Goal: Task Accomplishment & Management: Use online tool/utility

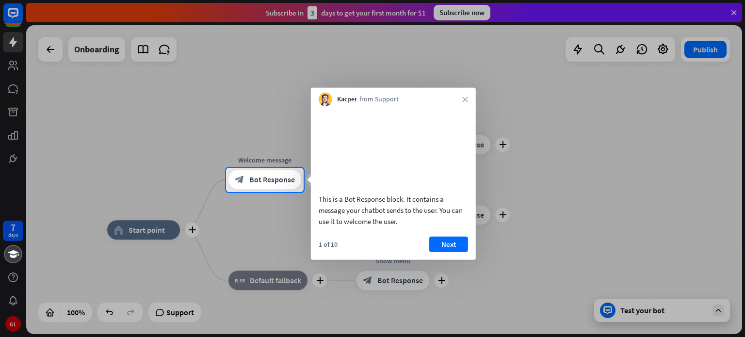
click at [447, 252] on button "Next" at bounding box center [448, 244] width 39 height 16
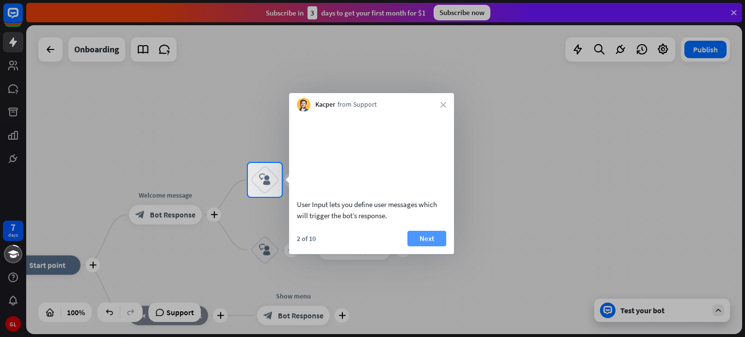
click at [427, 246] on button "Next" at bounding box center [426, 239] width 39 height 16
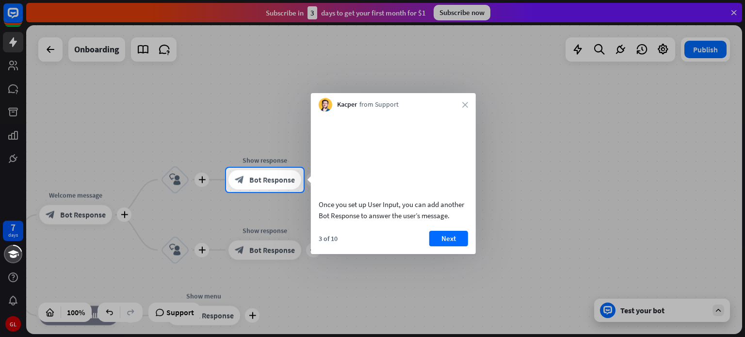
click at [455, 246] on button "Next" at bounding box center [448, 239] width 39 height 16
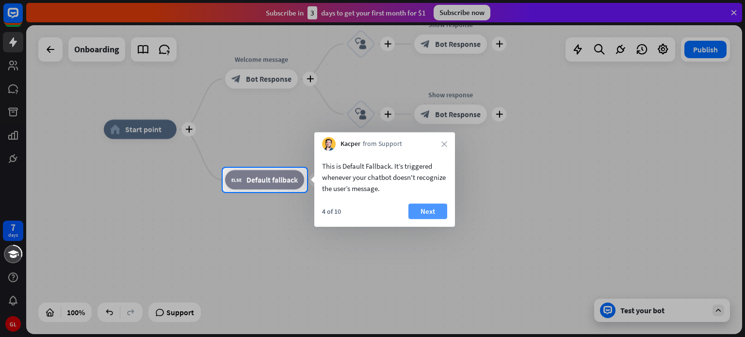
click at [427, 210] on button "Next" at bounding box center [427, 212] width 39 height 16
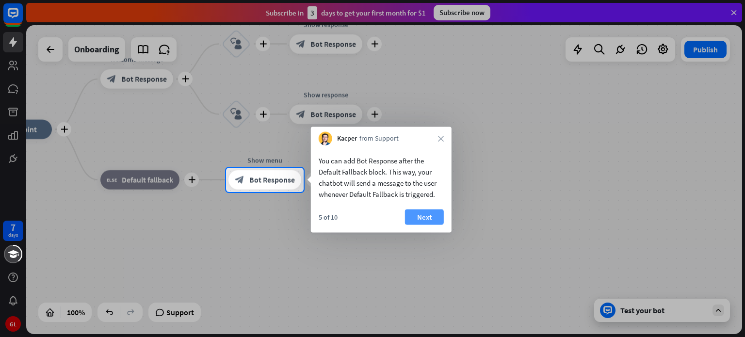
click at [424, 220] on button "Next" at bounding box center [424, 217] width 39 height 16
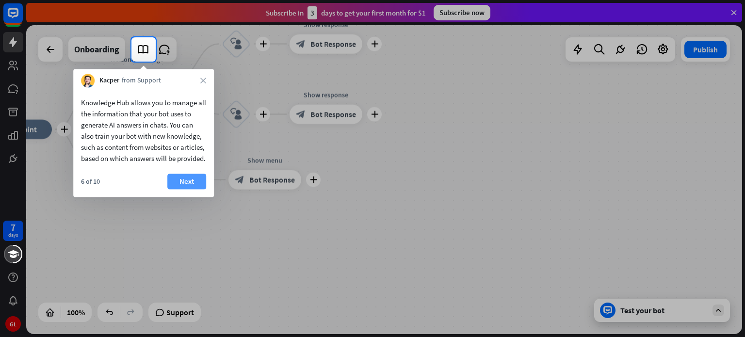
click at [187, 189] on button "Next" at bounding box center [186, 182] width 39 height 16
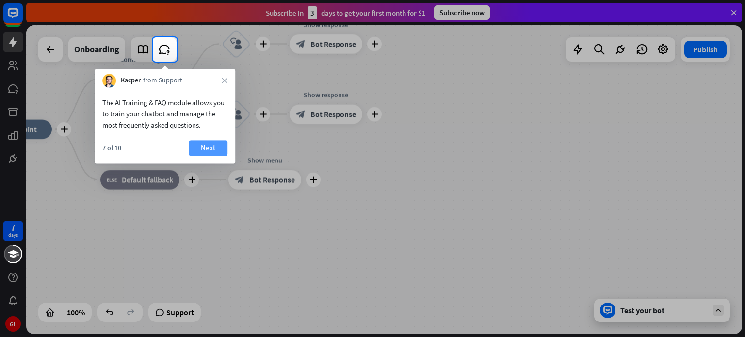
click at [206, 151] on button "Next" at bounding box center [208, 148] width 39 height 16
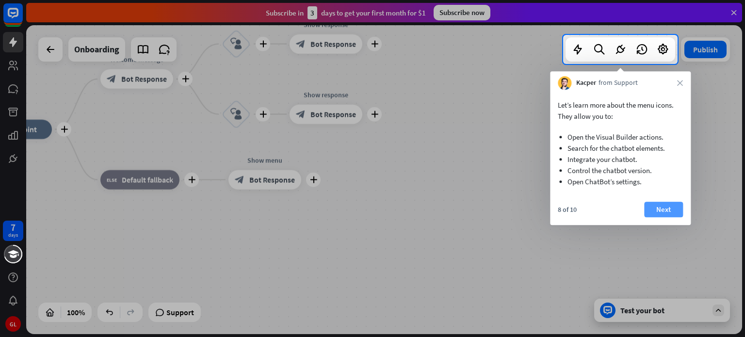
click at [671, 202] on button "Next" at bounding box center [663, 210] width 39 height 16
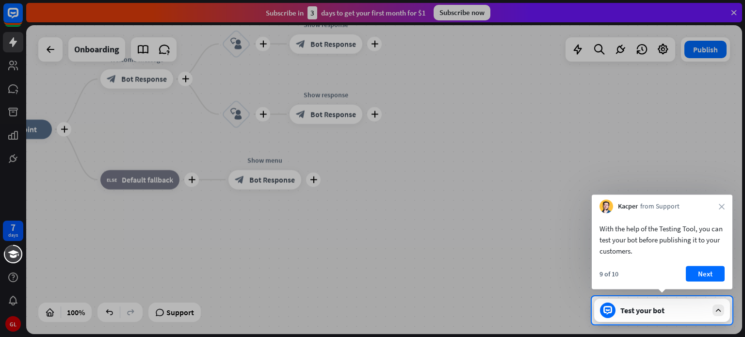
click at [710, 273] on button "Next" at bounding box center [705, 274] width 39 height 16
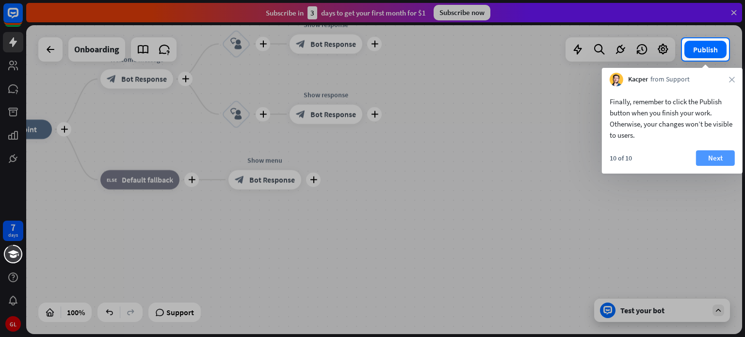
click at [716, 160] on button "Next" at bounding box center [715, 158] width 39 height 16
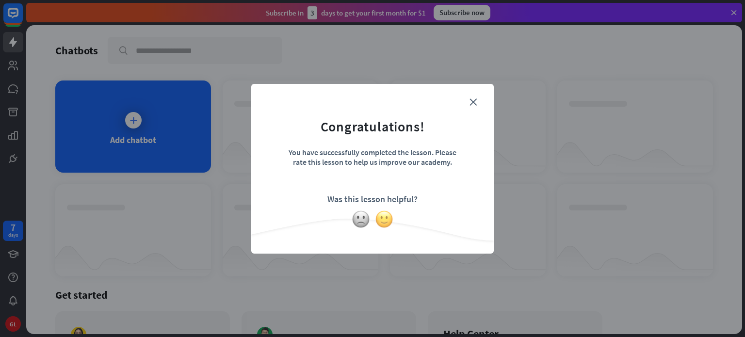
click at [384, 218] on img at bounding box center [384, 219] width 18 height 18
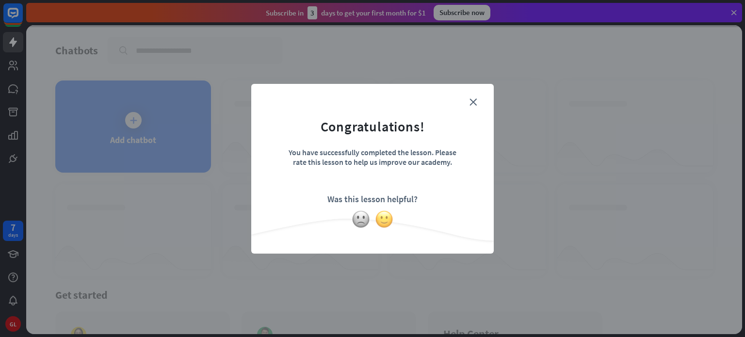
click at [381, 220] on img at bounding box center [384, 219] width 18 height 18
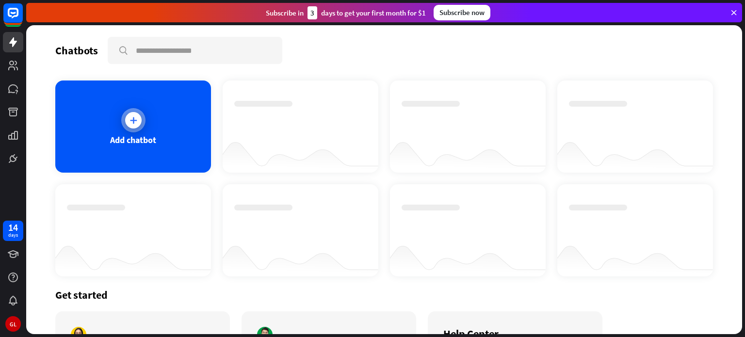
click at [132, 127] on div at bounding box center [133, 120] width 16 height 16
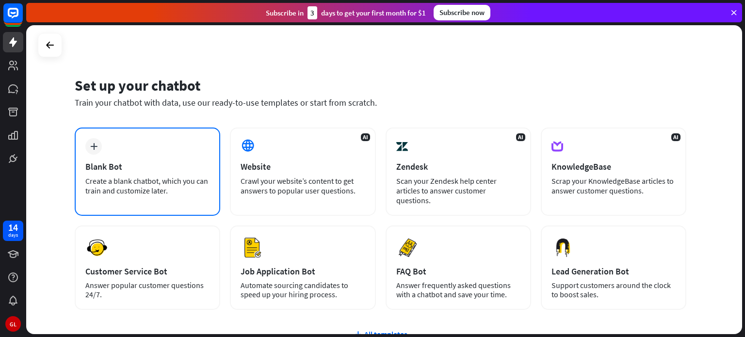
click at [148, 165] on div "Blank Bot" at bounding box center [147, 166] width 124 height 11
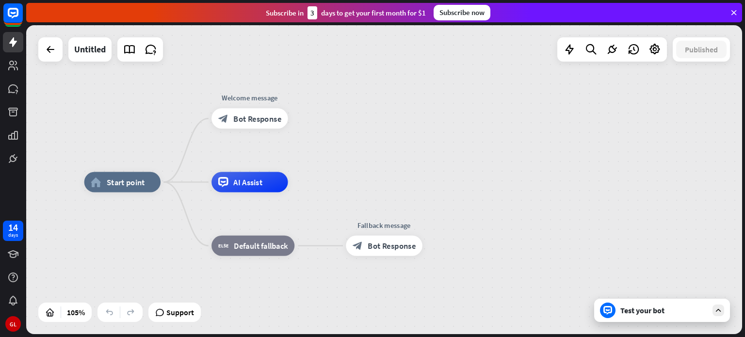
drag, startPoint x: 565, startPoint y: 184, endPoint x: 512, endPoint y: 175, distance: 54.2
click at [512, 175] on div "home_2 Start point Welcome message block_bot_response Bot Response AI Assist bl…" at bounding box center [384, 179] width 716 height 309
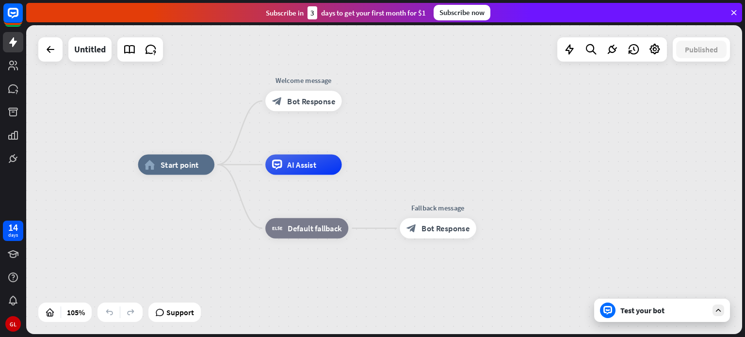
drag, startPoint x: 407, startPoint y: 188, endPoint x: 460, endPoint y: 171, distance: 55.5
click at [460, 171] on div "home_2 Start point Welcome message block_bot_response Bot Response AI Assist bl…" at bounding box center [513, 326] width 751 height 324
click at [166, 144] on span "Edit name" at bounding box center [167, 142] width 32 height 9
click at [316, 108] on div "block_bot_response Bot Response" at bounding box center [303, 101] width 77 height 20
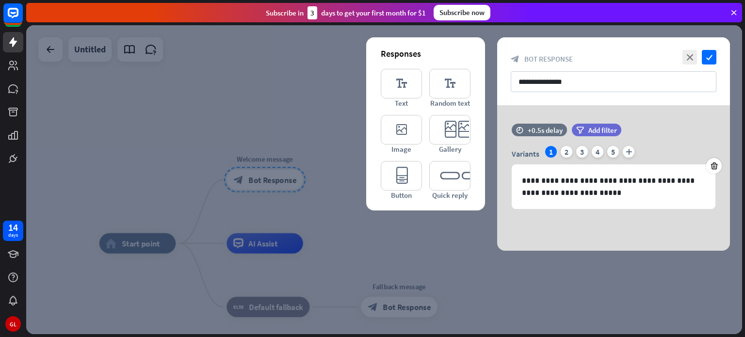
click at [463, 277] on div at bounding box center [384, 179] width 716 height 309
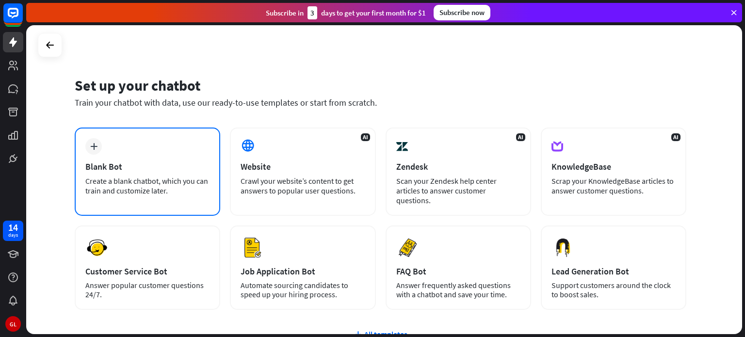
click at [144, 168] on div "Blank Bot" at bounding box center [147, 166] width 124 height 11
